Goal: Task Accomplishment & Management: Complete application form

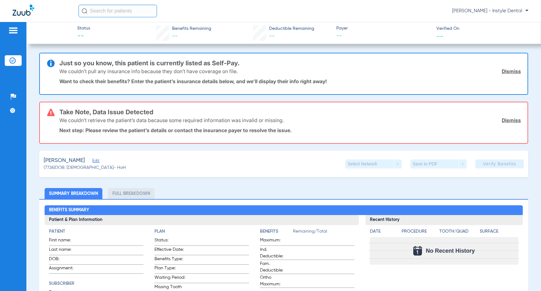
click at [508, 71] on link "Dismiss" at bounding box center [511, 71] width 19 height 6
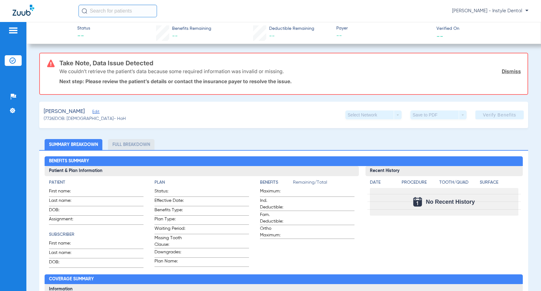
click at [506, 72] on link "Dismiss" at bounding box center [511, 71] width 19 height 6
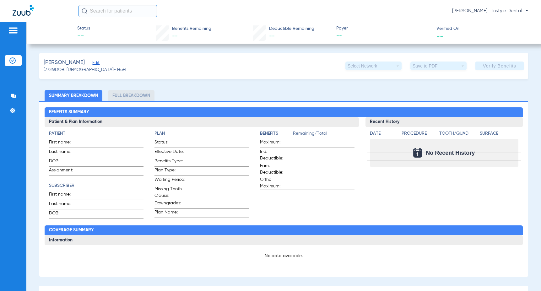
click at [92, 63] on span "Edit" at bounding box center [95, 64] width 6 height 6
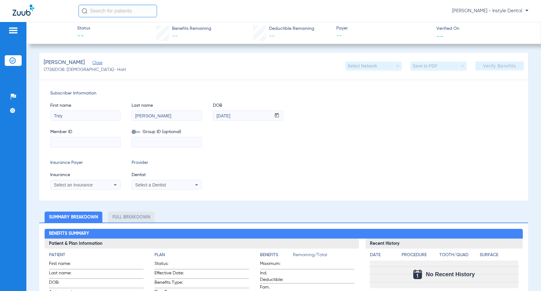
click at [58, 143] on input at bounding box center [86, 142] width 70 height 10
click at [73, 143] on input "AD76A" at bounding box center [86, 142] width 70 height 10
type input "AD76A85B1"
click at [196, 185] on icon at bounding box center [196, 185] width 3 height 2
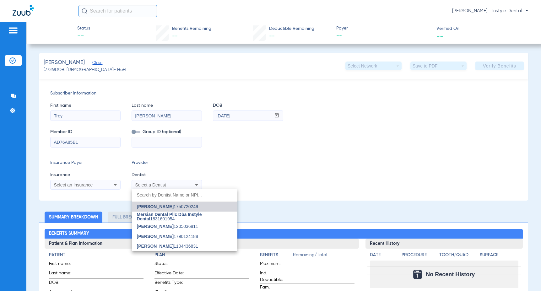
click at [172, 205] on span "[PERSON_NAME]" at bounding box center [155, 206] width 37 height 5
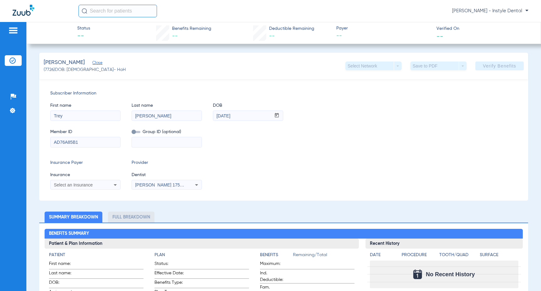
click at [117, 185] on icon at bounding box center [116, 185] width 8 height 8
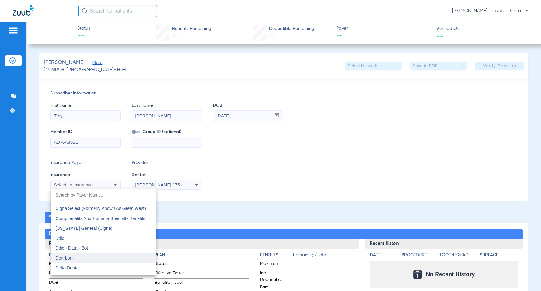
scroll to position [963, 0]
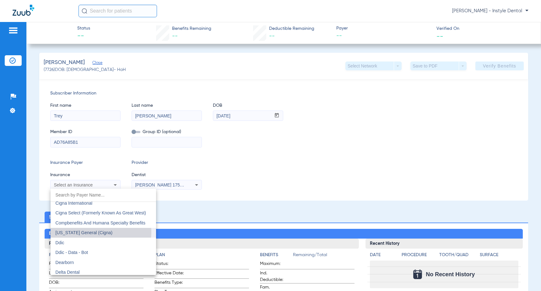
click at [87, 232] on span "[US_STATE] General (Cigna)" at bounding box center [84, 232] width 57 height 5
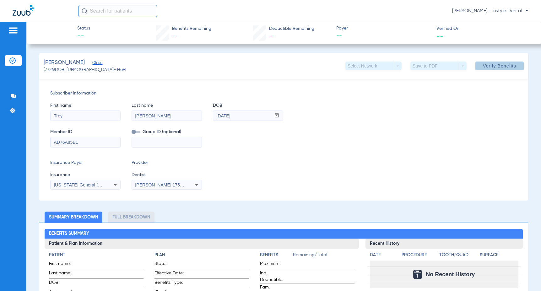
drag, startPoint x: 499, startPoint y: 64, endPoint x: 495, endPoint y: 64, distance: 4.1
click at [498, 64] on span "Verify Benefits" at bounding box center [499, 65] width 33 height 5
